Goal: Information Seeking & Learning: Learn about a topic

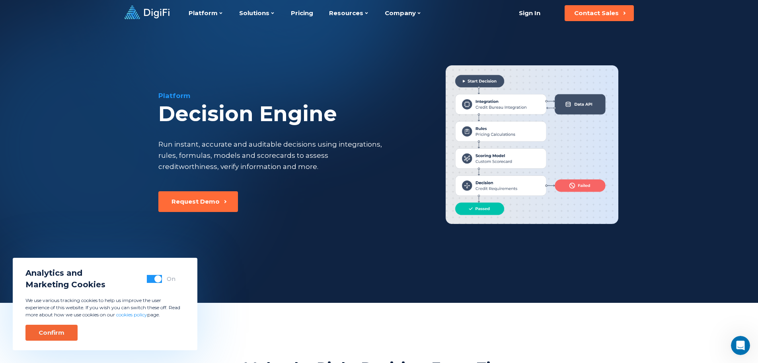
click at [57, 334] on div "Confirm" at bounding box center [52, 332] width 26 height 8
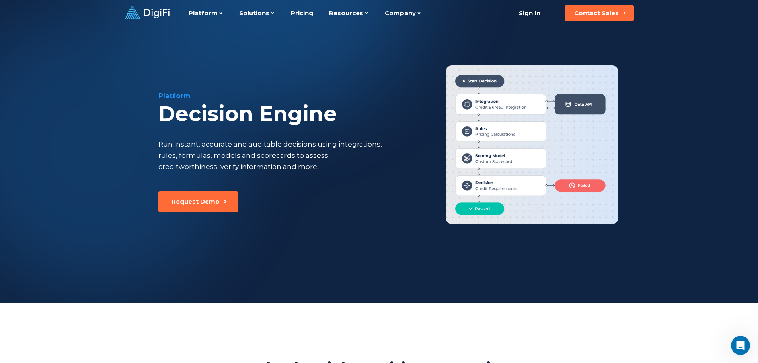
click at [152, 10] on icon at bounding box center [147, 13] width 45 height 14
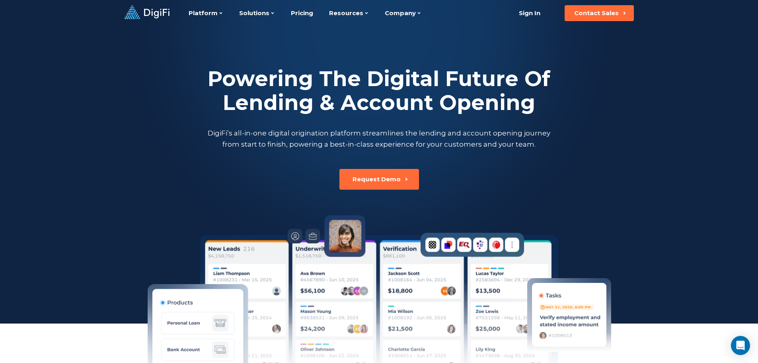
click at [375, 76] on h2 "Powering The Digital Future Of Lending & Account Opening" at bounding box center [379, 91] width 346 height 48
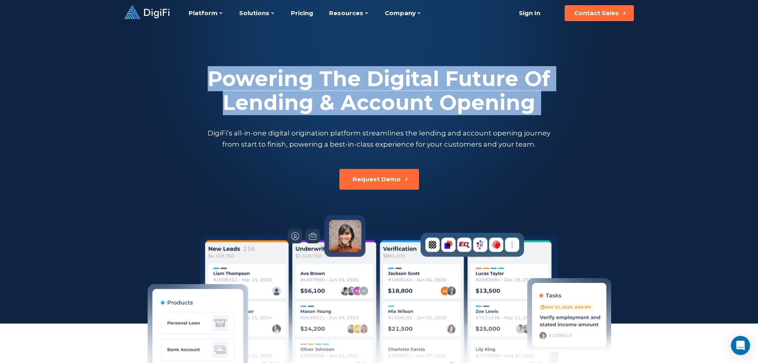
click at [375, 76] on h2 "Powering The Digital Future Of Lending & Account Opening" at bounding box center [379, 91] width 346 height 48
click at [369, 87] on h2 "Powering The Digital Future Of Lending & Account Opening" at bounding box center [379, 91] width 346 height 48
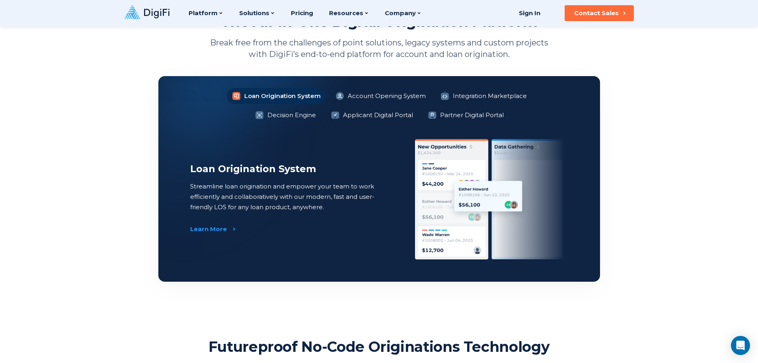
scroll to position [549, 0]
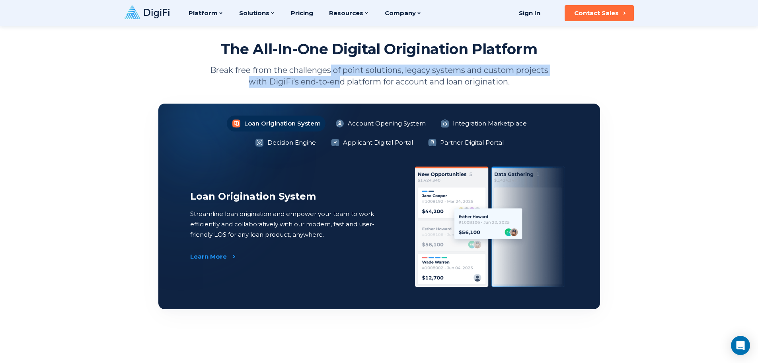
drag, startPoint x: 331, startPoint y: 65, endPoint x: 336, endPoint y: 89, distance: 24.3
click at [336, 89] on section "The All-In-One Digital Origination Platform Break free from the challenges of p…" at bounding box center [379, 174] width 442 height 269
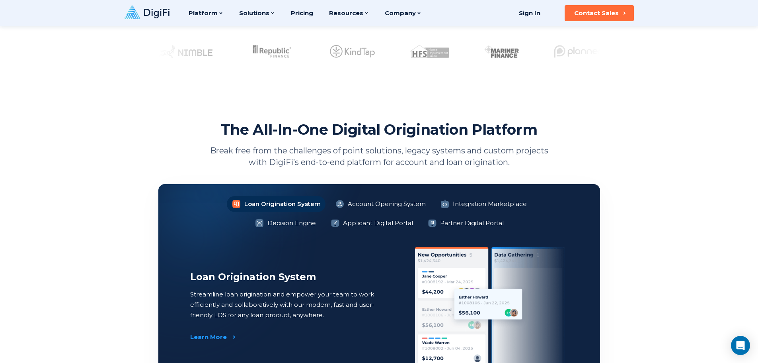
scroll to position [0, 0]
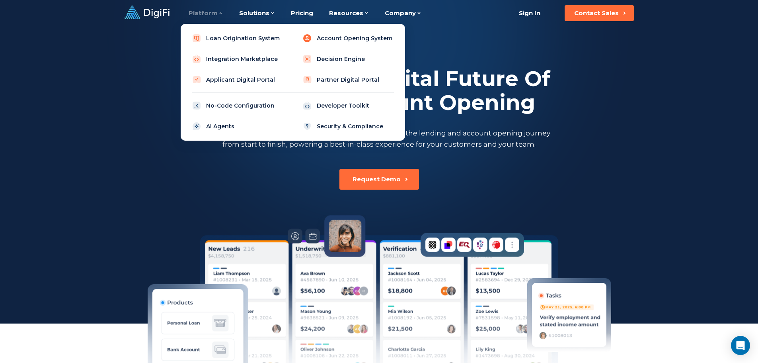
click at [311, 34] on icon at bounding box center [308, 38] width 10 height 10
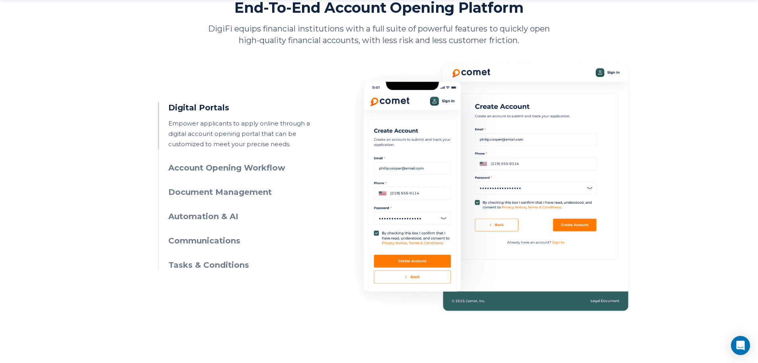
scroll to position [373, 0]
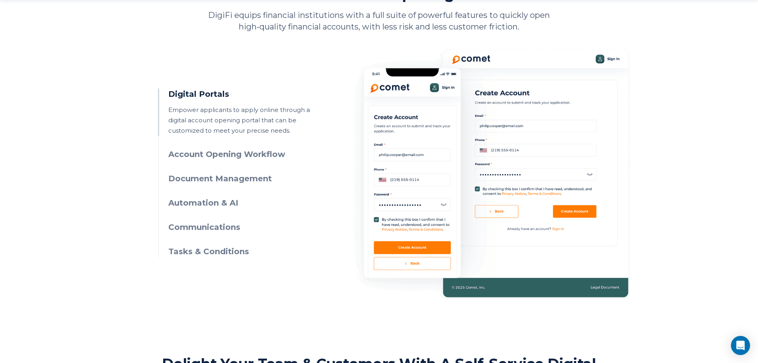
click at [195, 154] on h3 "Account Opening Workflow" at bounding box center [240, 155] width 145 height 12
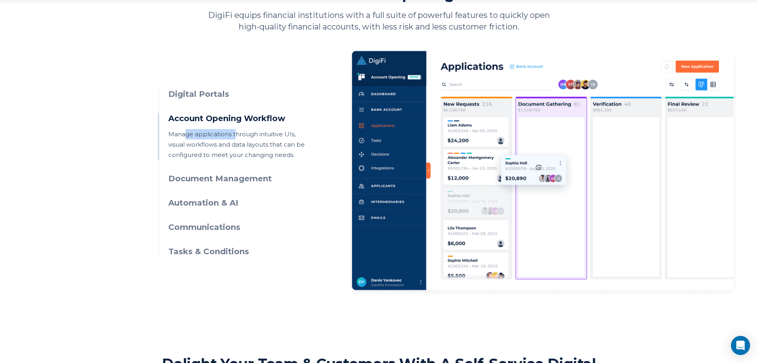
drag, startPoint x: 184, startPoint y: 133, endPoint x: 235, endPoint y: 133, distance: 51.0
click at [235, 133] on p "Manage applications through intuitive UIs, visual workflows and data layouts th…" at bounding box center [240, 144] width 145 height 31
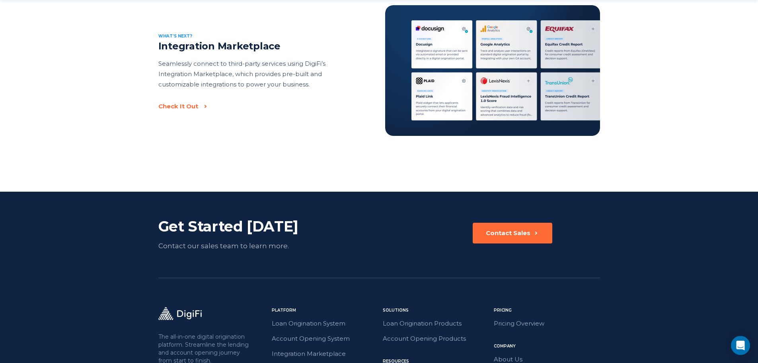
scroll to position [1403, 0]
